Goal: Find specific fact: Find specific fact

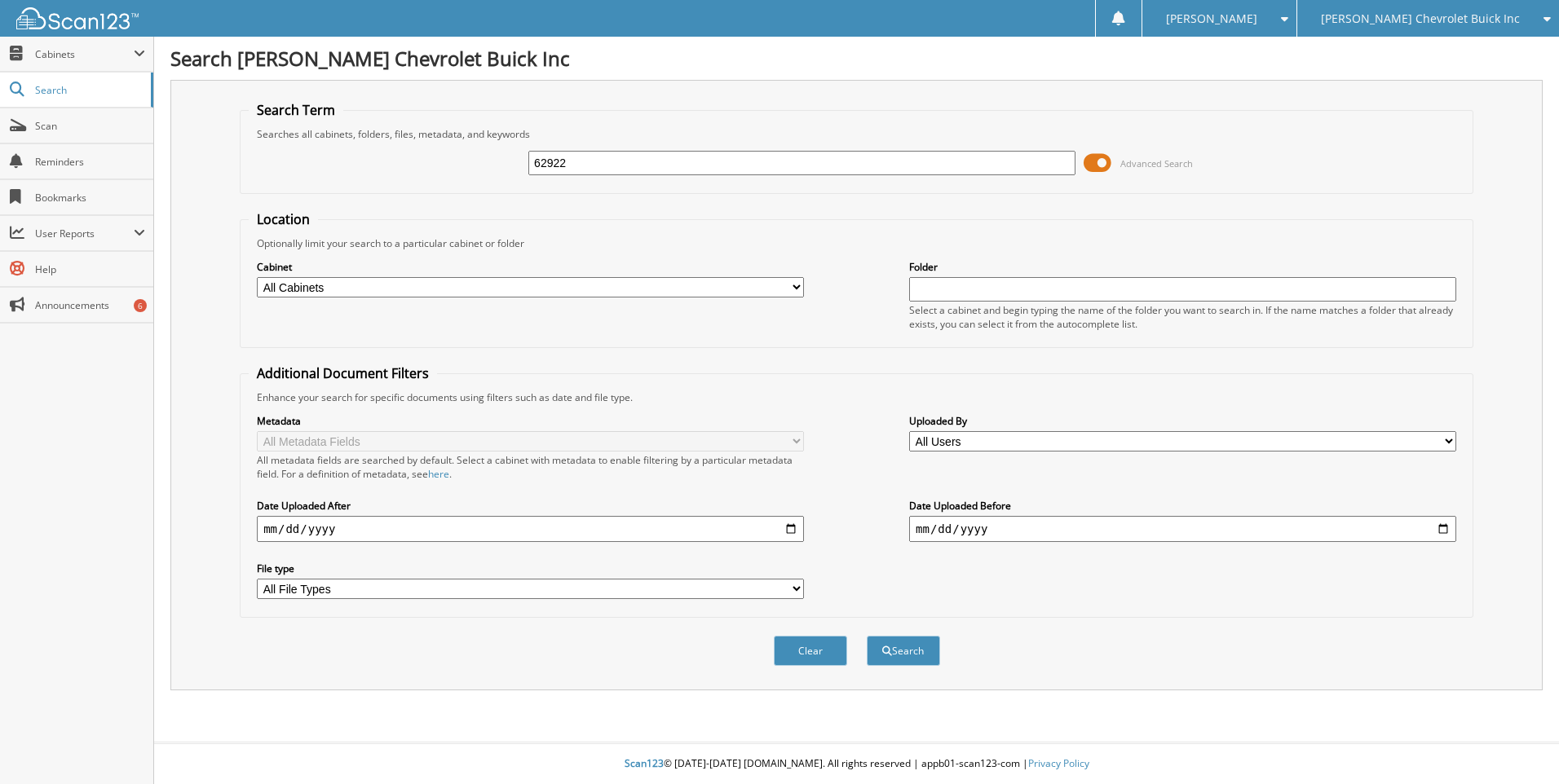
type input "62922"
click at [866, 636] on button "Search" at bounding box center [903, 650] width 73 height 30
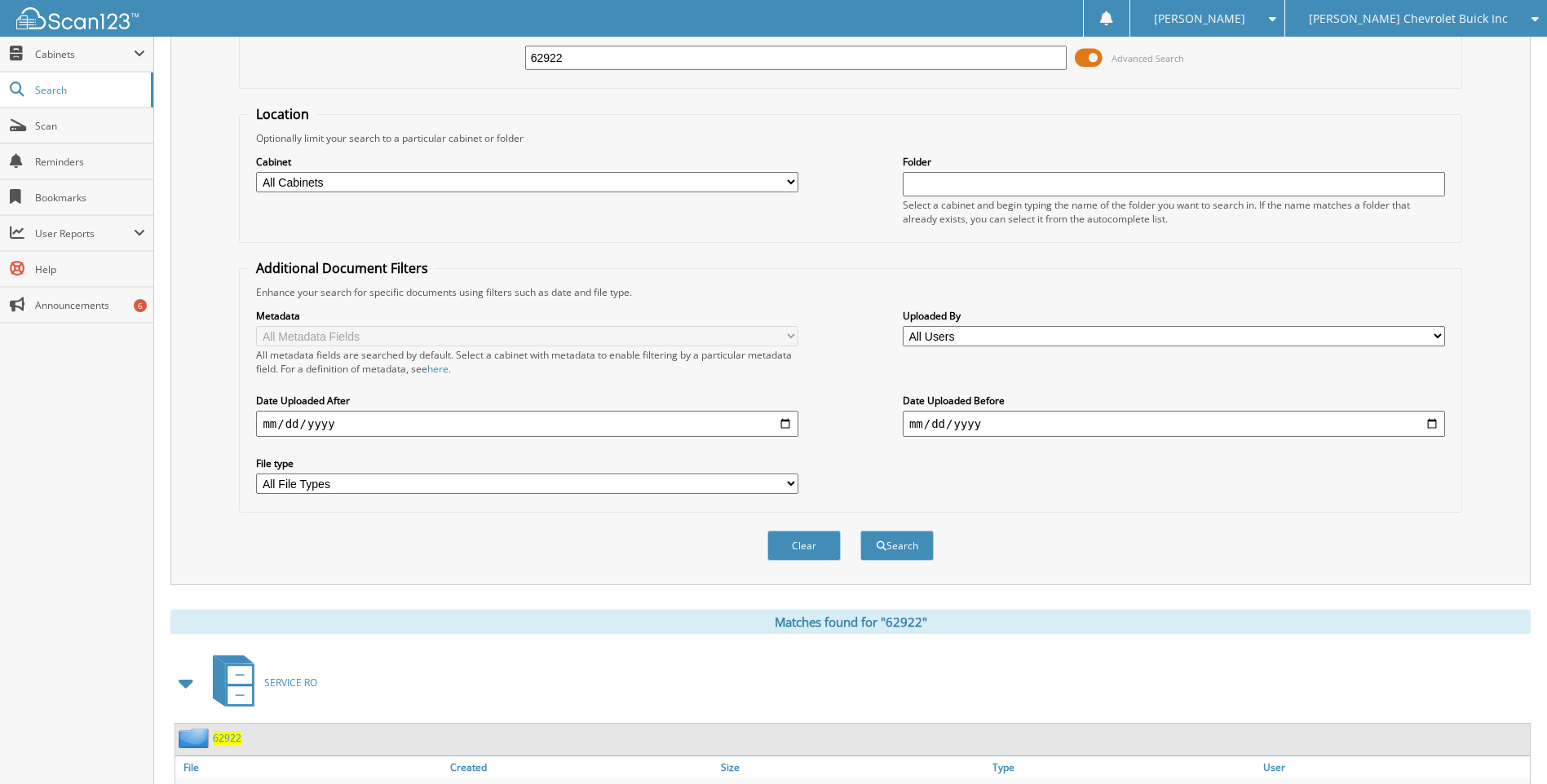
scroll to position [191, 0]
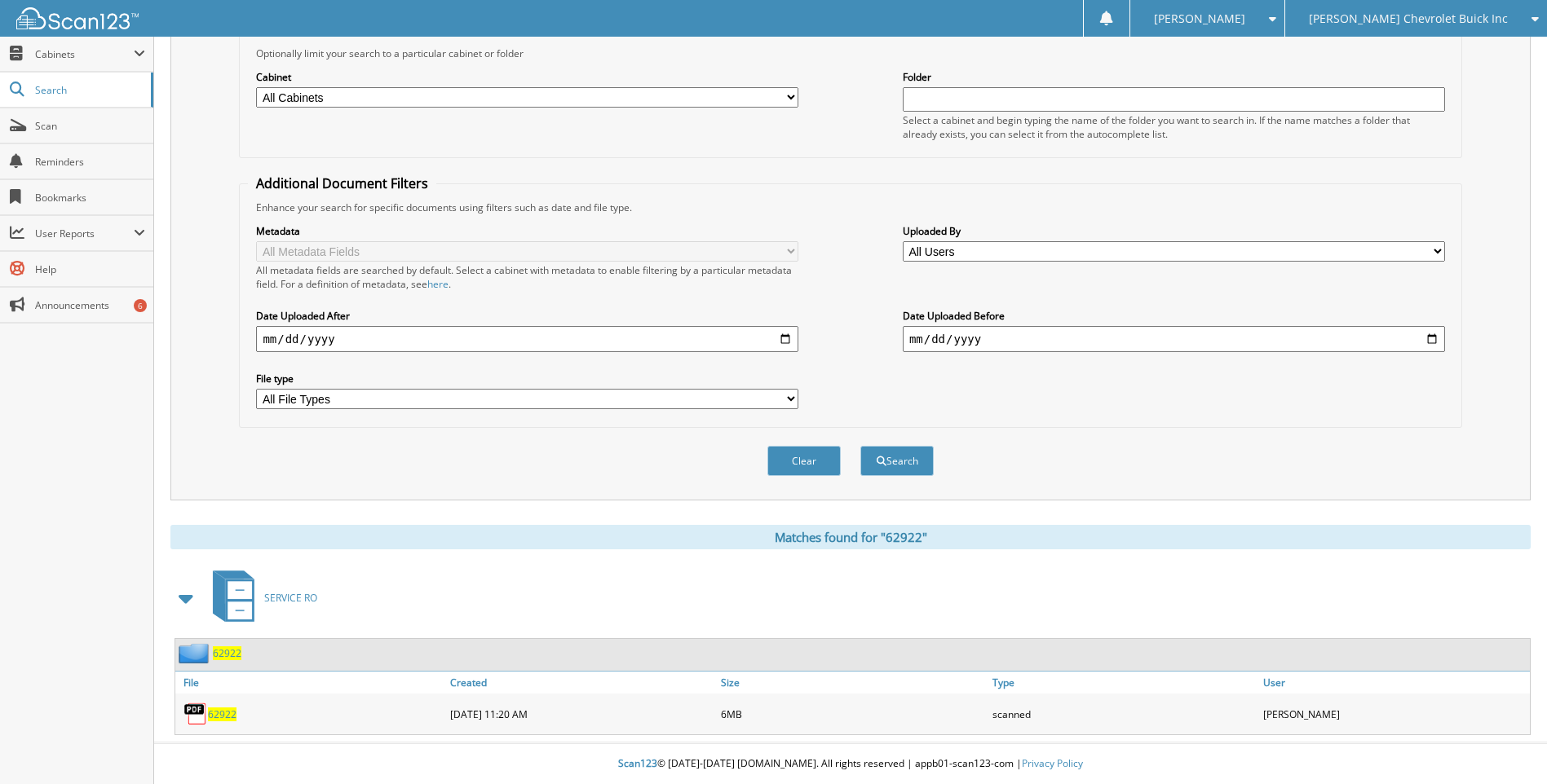
click at [218, 714] on span "62922" at bounding box center [221, 714] width 28 height 14
